Goal: Information Seeking & Learning: Learn about a topic

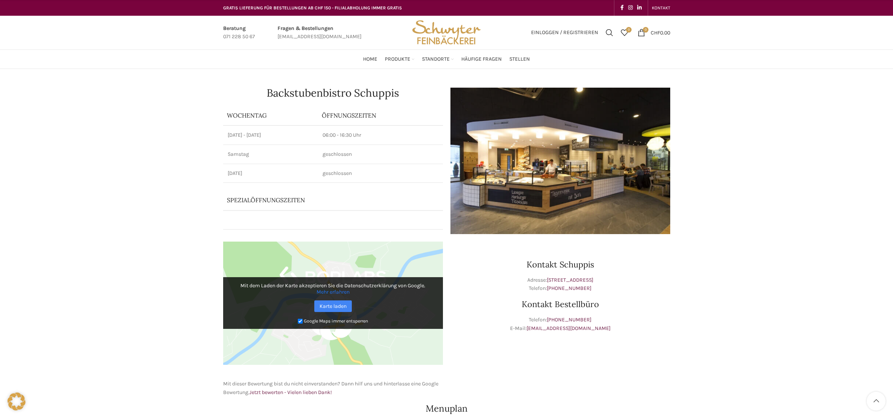
scroll to position [328, 0]
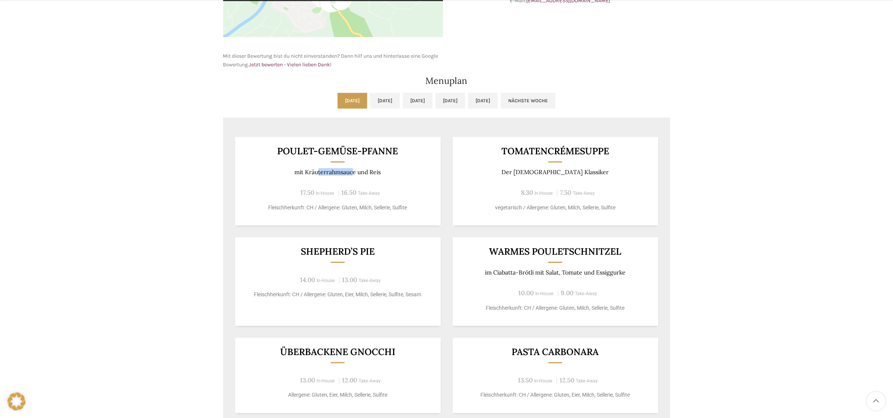
drag, startPoint x: 317, startPoint y: 171, endPoint x: 353, endPoint y: 171, distance: 36.4
click at [353, 171] on p "mit Kräuterrahmsauce und Reis" at bounding box center [337, 172] width 187 height 7
click at [325, 171] on p "mit Kräuterrahmsauce und Reis" at bounding box center [337, 172] width 187 height 7
click at [327, 171] on p "mit Kräuterrahmsauce und Reis" at bounding box center [337, 172] width 187 height 7
drag, startPoint x: 304, startPoint y: 175, endPoint x: 361, endPoint y: 176, distance: 56.6
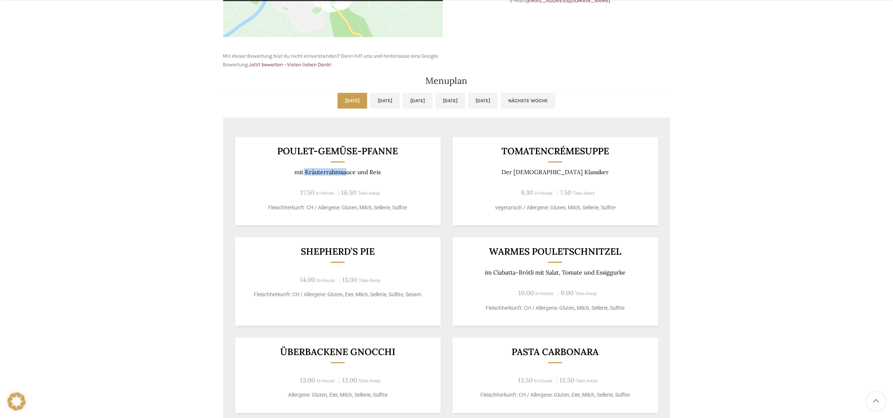
click at [354, 177] on div "Poulet-Gemüse-Pfanne mit Kräuterrahmsauce und Reis 17.50 In-House 16.50 Take-Aw…" at bounding box center [337, 181] width 205 height 88
click at [404, 193] on div "17.50 In-House 16.50 Take-Away" at bounding box center [337, 193] width 187 height 10
drag, startPoint x: 303, startPoint y: 151, endPoint x: 349, endPoint y: 163, distance: 47.5
click at [353, 156] on h3 "Poulet-Gemüse-Pfanne" at bounding box center [337, 151] width 187 height 9
drag, startPoint x: 332, startPoint y: 172, endPoint x: 365, endPoint y: 172, distance: 33.0
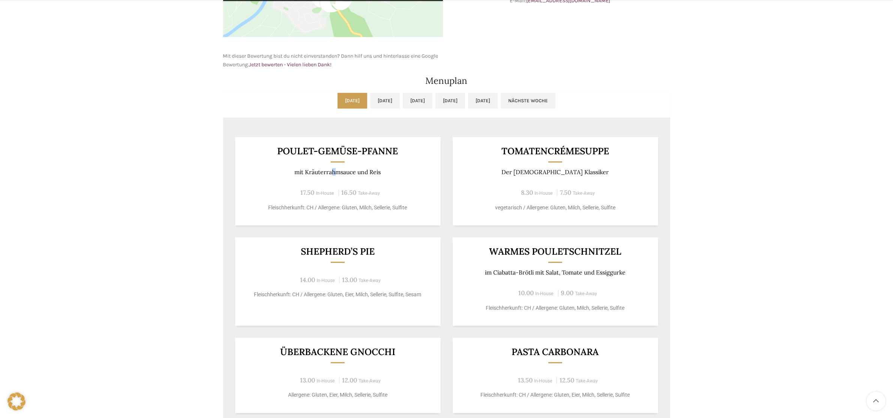
click at [345, 171] on p "mit Kräuterrahmsauce und Reis" at bounding box center [337, 172] width 187 height 7
click at [466, 169] on p "Der [DEMOGRAPHIC_DATA] Klassiker" at bounding box center [555, 172] width 187 height 7
drag, startPoint x: 325, startPoint y: 252, endPoint x: 369, endPoint y: 252, distance: 43.1
click at [364, 252] on h3 "Shepherd’s Pie" at bounding box center [337, 251] width 187 height 9
click at [415, 255] on h3 "Shepherd’s Pie" at bounding box center [337, 251] width 187 height 9
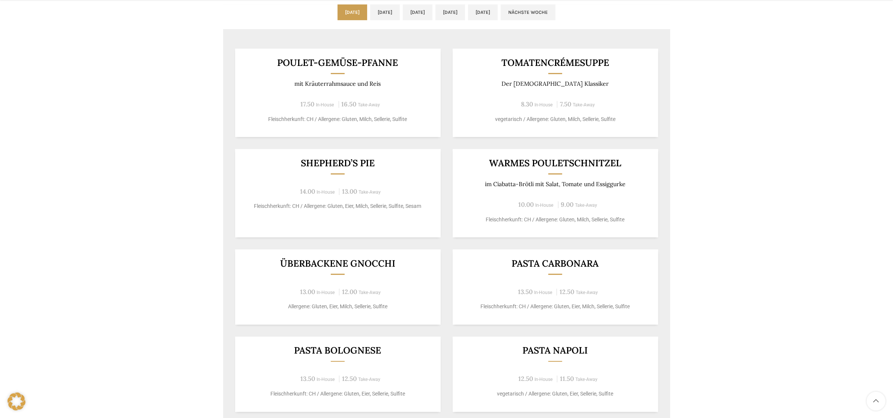
scroll to position [422, 0]
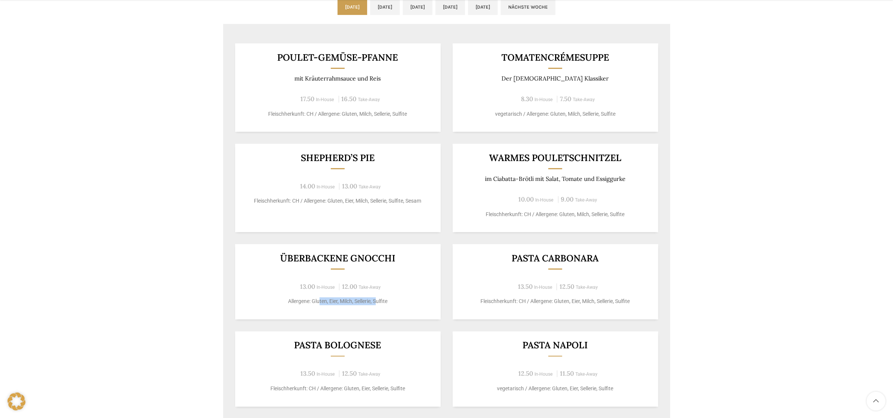
drag, startPoint x: 319, startPoint y: 299, endPoint x: 424, endPoint y: 307, distance: 105.3
click at [381, 307] on div "Überbackene Gnocchi 13.00 In-House 12.00 Take-Away Allergene: Gluten, Eier, Mil…" at bounding box center [337, 281] width 205 height 75
click at [452, 307] on div "Poulet-Gemüse-Pfanne mit Kräuterrahmsauce und Reis 17.50 In-House 16.50 Take-Aw…" at bounding box center [446, 224] width 447 height 387
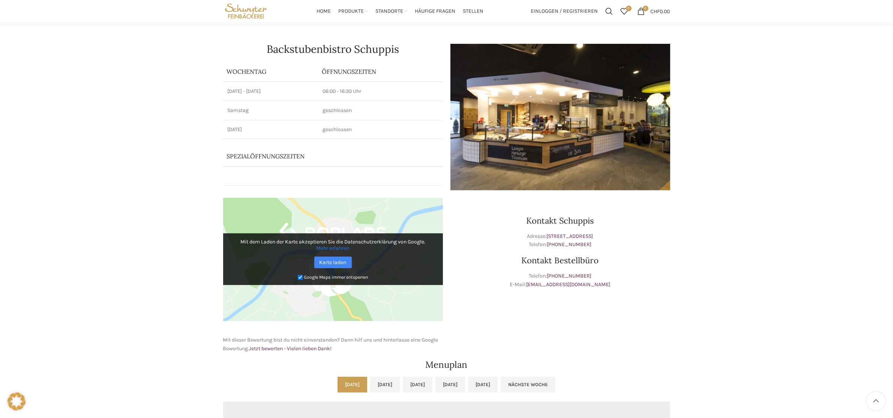
scroll to position [0, 0]
